Goal: Information Seeking & Learning: Learn about a topic

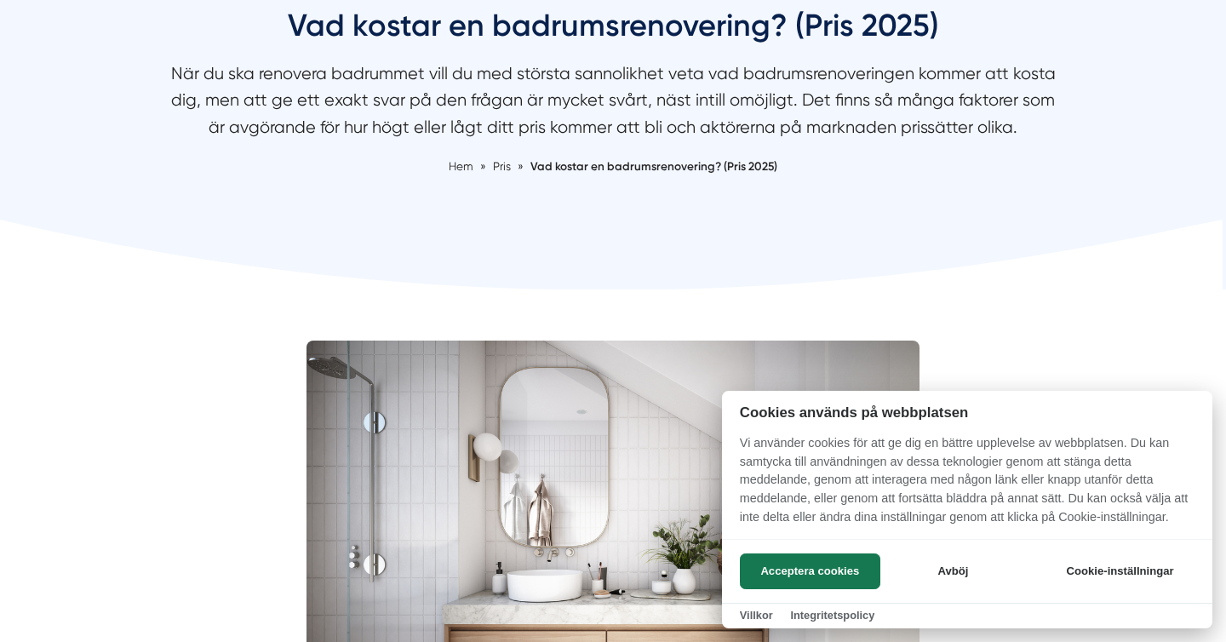
scroll to position [205, 0]
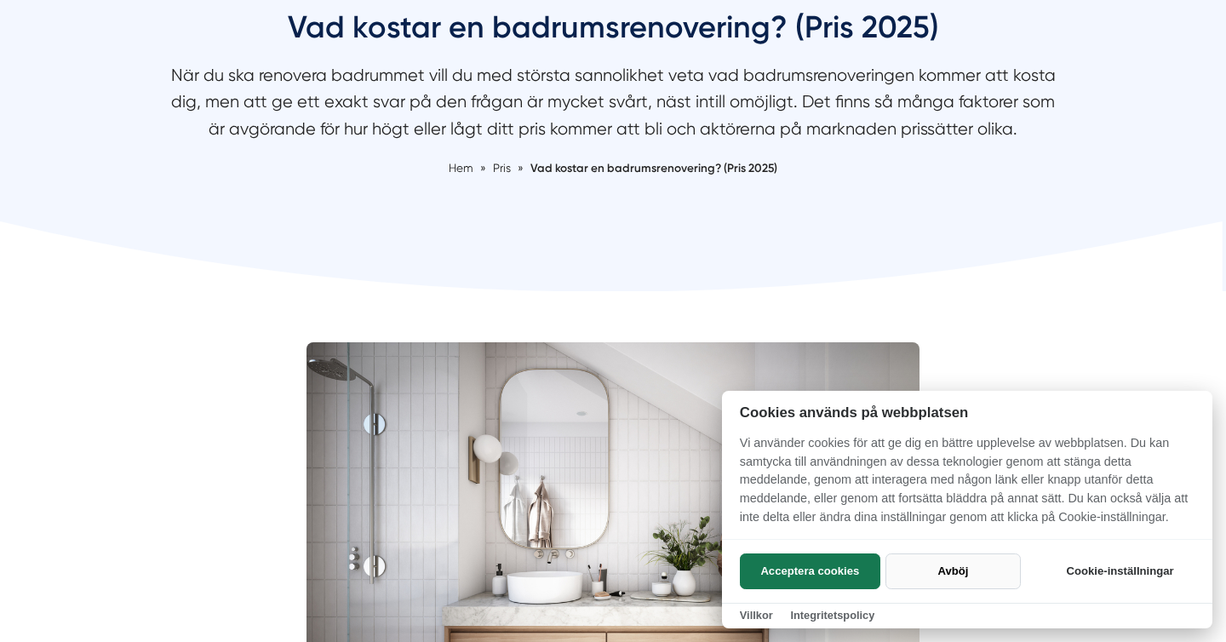
click at [964, 566] on button "Avböj" at bounding box center [952, 571] width 135 height 36
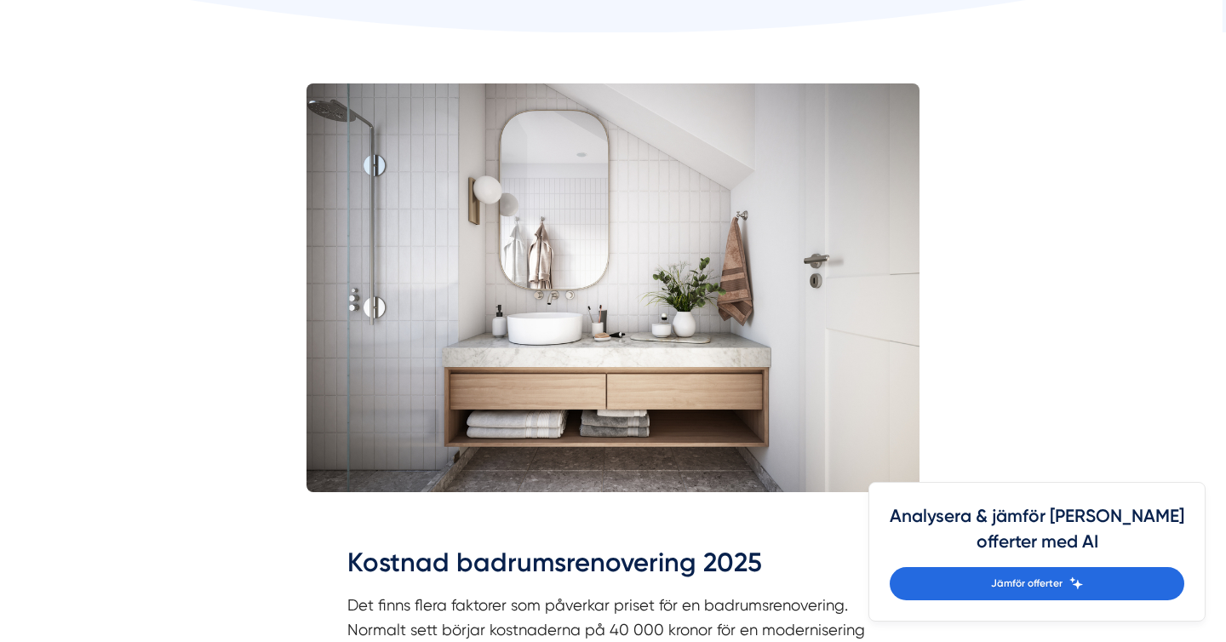
scroll to position [1224, 0]
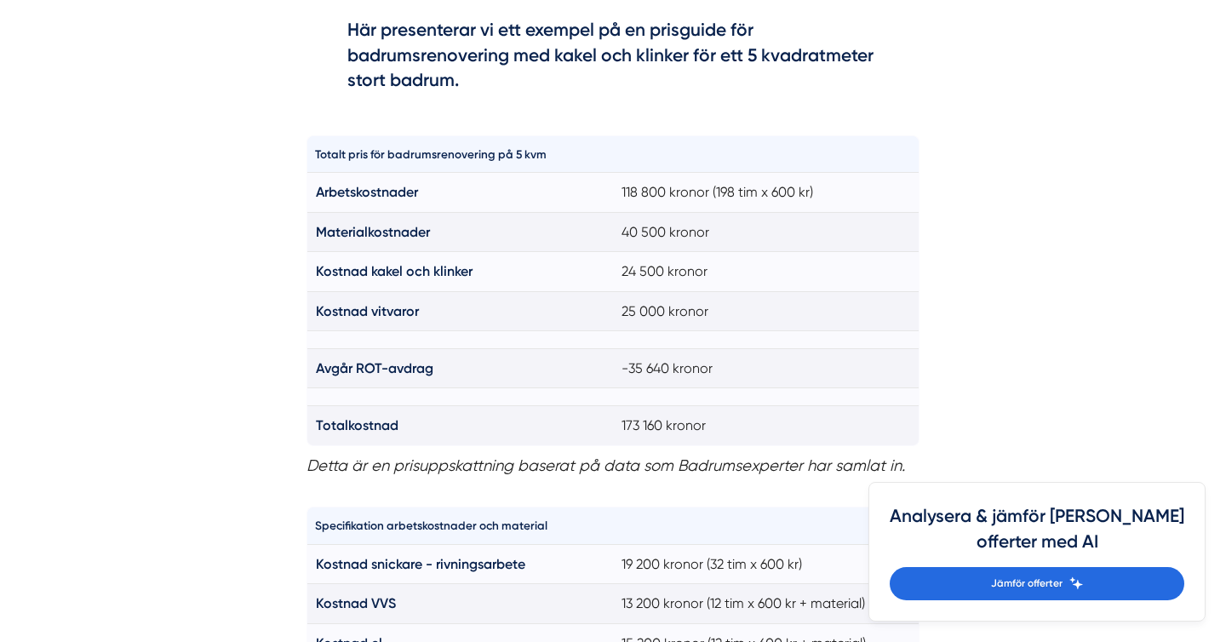
click at [344, 276] on strong "Kostnad kakel och klinker" at bounding box center [394, 271] width 157 height 16
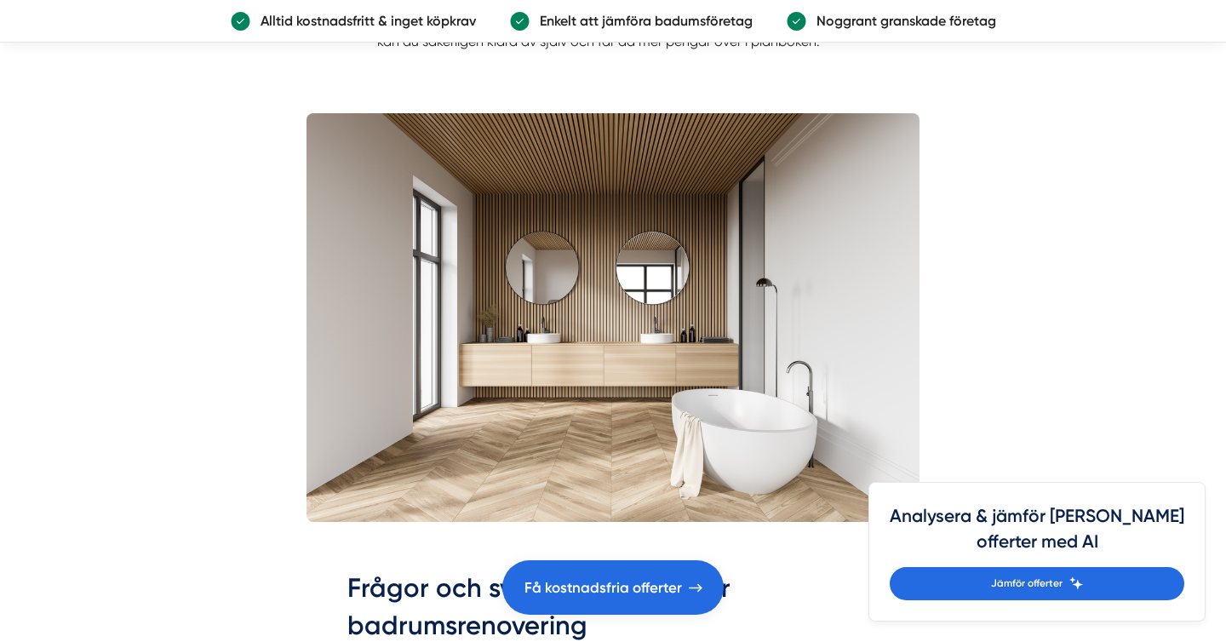
scroll to position [4658, 0]
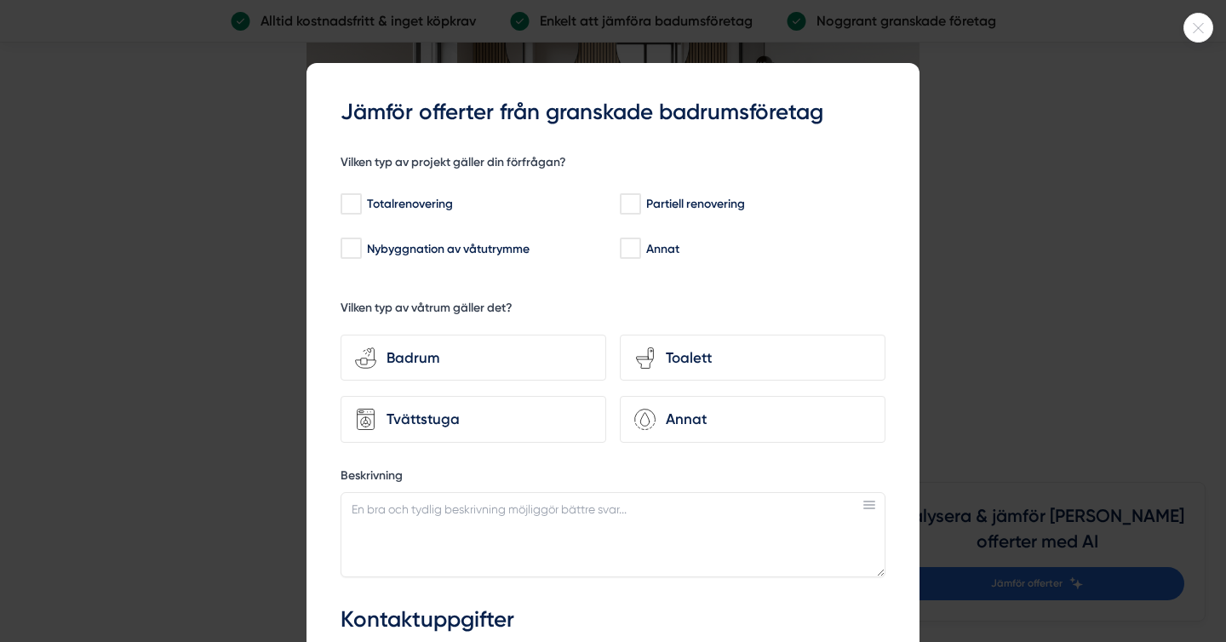
click at [1209, 35] on div at bounding box center [1198, 28] width 30 height 30
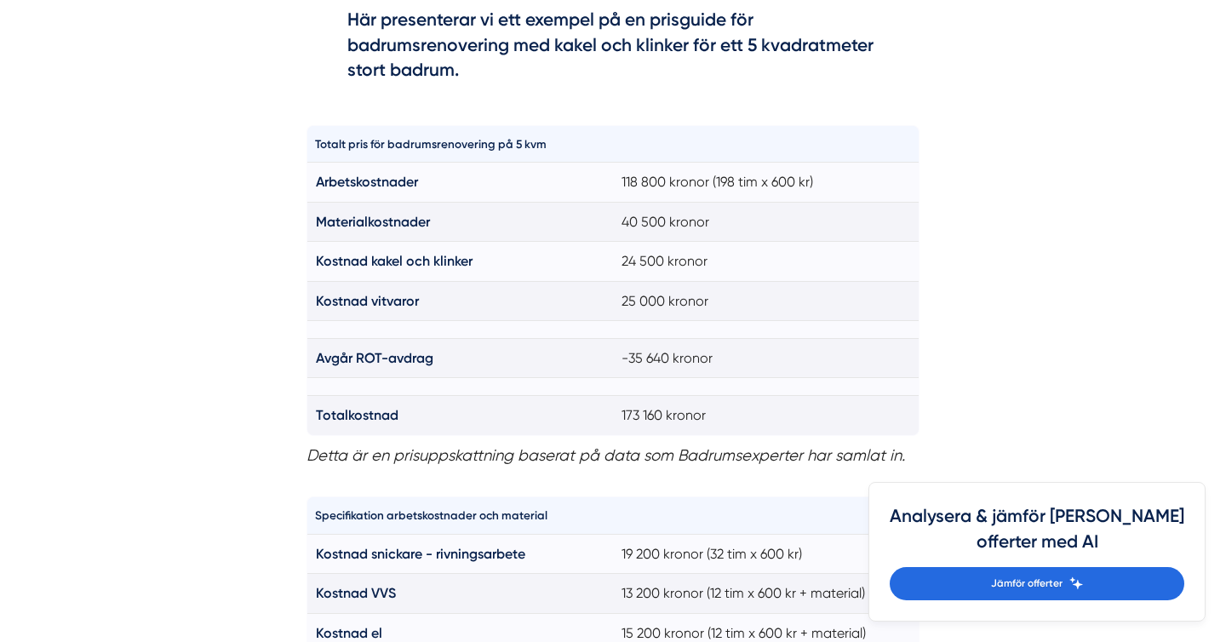
scroll to position [1211, 0]
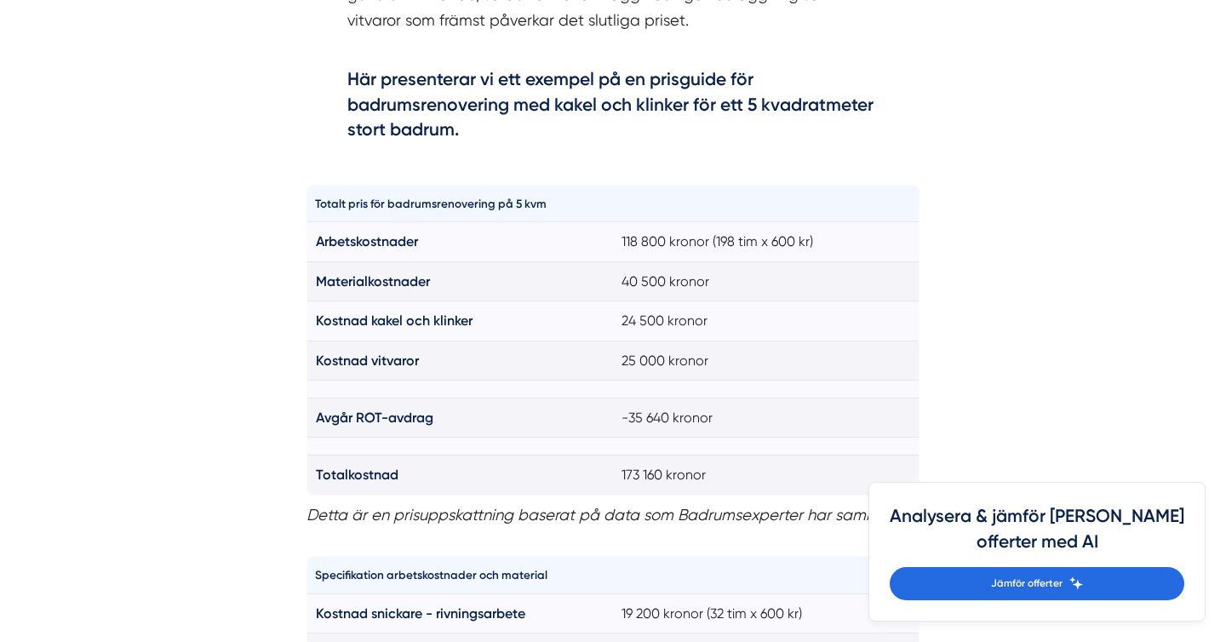
scroll to position [1176, 0]
